Goal: Information Seeking & Learning: Learn about a topic

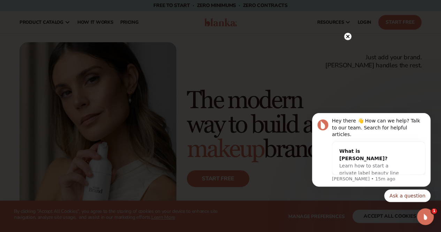
click at [348, 34] on circle at bounding box center [347, 36] width 7 height 7
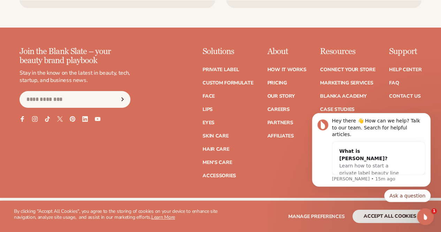
scroll to position [2732, 0]
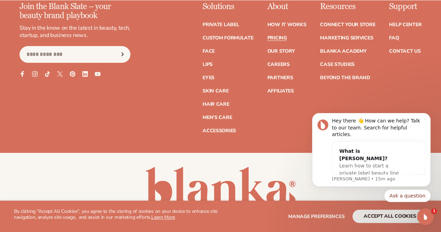
click at [267, 40] on link "Pricing" at bounding box center [277, 38] width 20 height 5
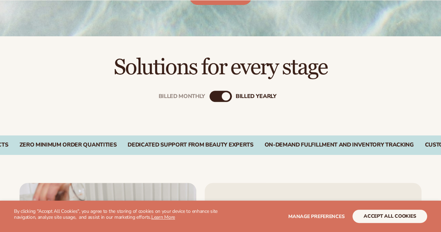
scroll to position [244, 0]
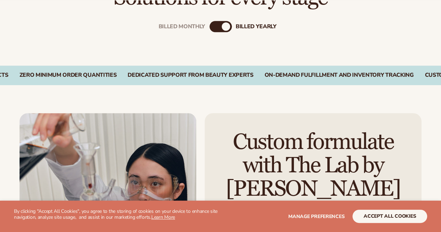
click at [227, 33] on div "Billed Monthly billed Yearly" at bounding box center [220, 38] width 441 height 56
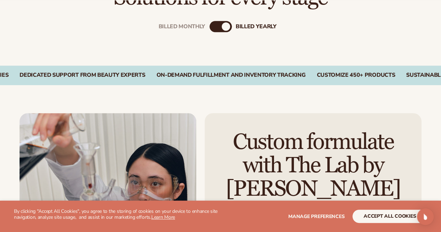
click at [226, 28] on div "billed Yearly" at bounding box center [226, 26] width 8 height 8
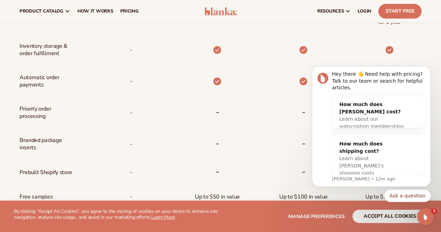
scroll to position [348, 0]
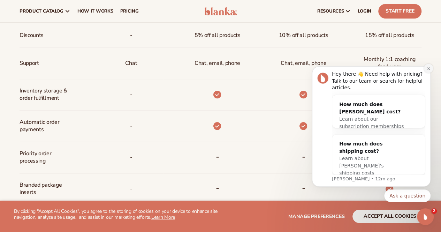
click at [428, 73] on button "Dismiss notification" at bounding box center [428, 68] width 9 height 9
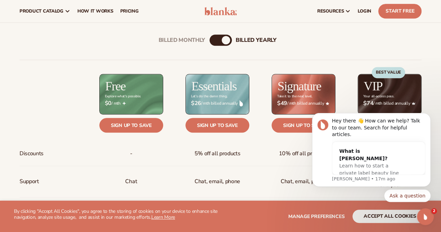
scroll to position [209, 0]
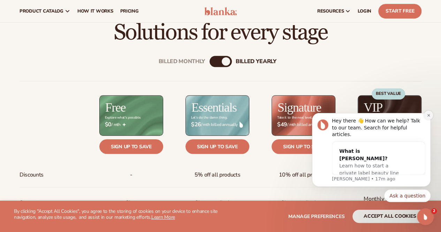
click at [425, 119] on button "Dismiss notification" at bounding box center [428, 114] width 9 height 9
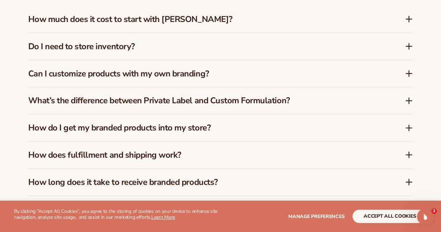
scroll to position [1045, 0]
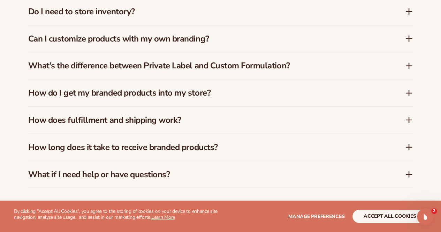
click at [281, 121] on h3 "How does fulfillment and shipping work?" at bounding box center [205, 120] width 355 height 10
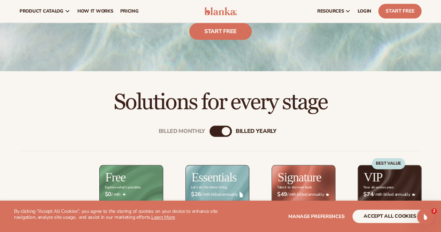
scroll to position [0, 0]
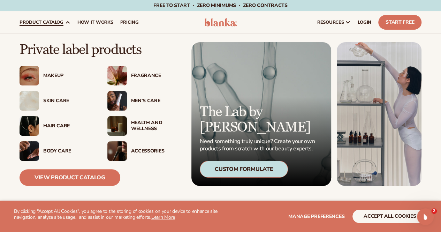
click at [59, 129] on div "Hair Care" at bounding box center [57, 126] width 74 height 20
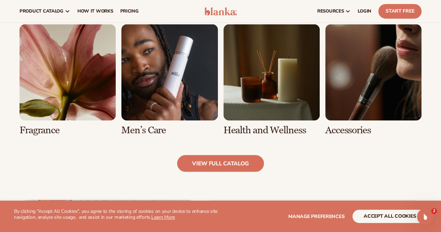
scroll to position [592, 0]
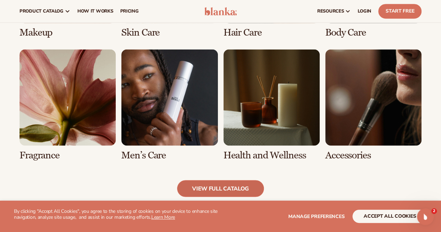
click at [232, 185] on link "view full catalog" at bounding box center [220, 188] width 87 height 17
